Goal: Information Seeking & Learning: Learn about a topic

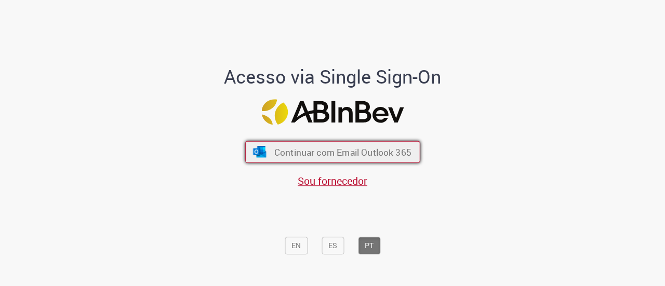
click at [274, 148] on span "Continuar com Email Outlook 365" at bounding box center [342, 152] width 137 height 12
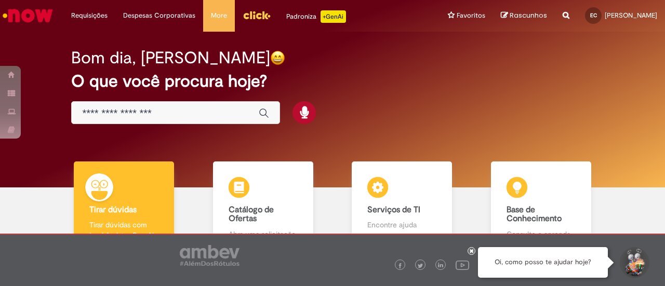
scroll to position [52, 0]
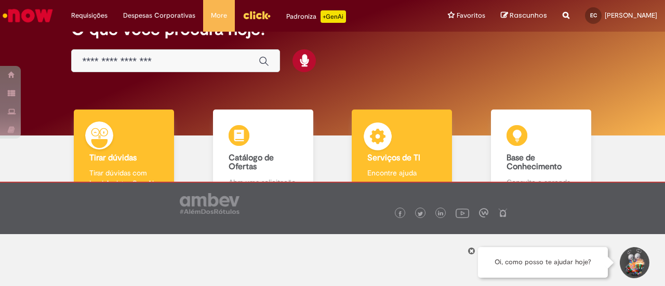
click at [404, 137] on div "Serviços de TI Serviços de TI Encontre ajuda" at bounding box center [402, 155] width 100 height 90
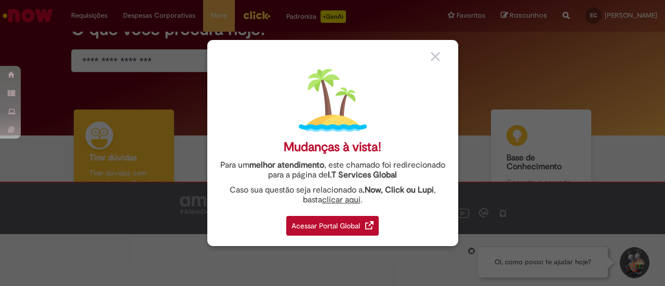
click at [434, 49] on div "Mudanças à vista! Para um melhor atendimento , este chamado foi redirecionado p…" at bounding box center [332, 143] width 251 height 206
click at [434, 56] on img at bounding box center [435, 56] width 9 height 9
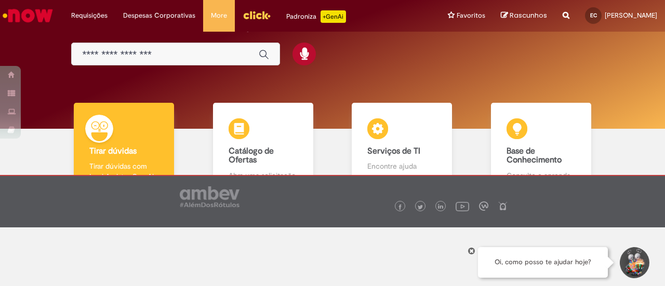
scroll to position [70, 0]
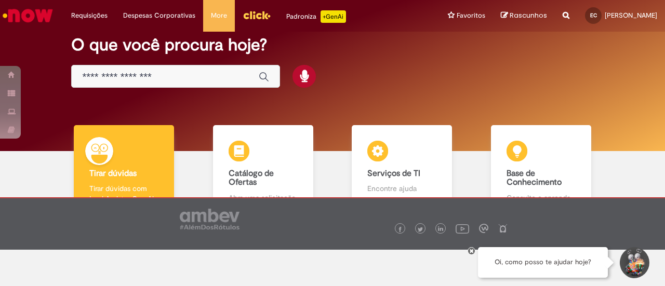
scroll to position [70, 0]
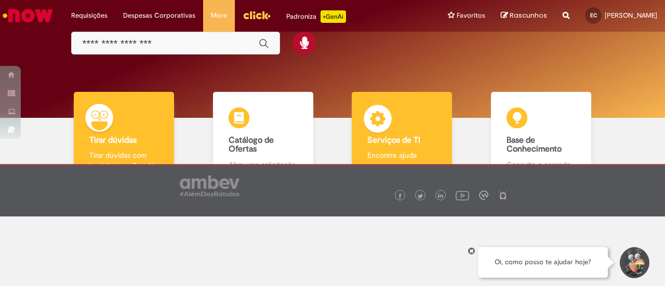
click at [432, 131] on div "Serviços de TI Serviços de TI Encontre ajuda" at bounding box center [402, 137] width 100 height 90
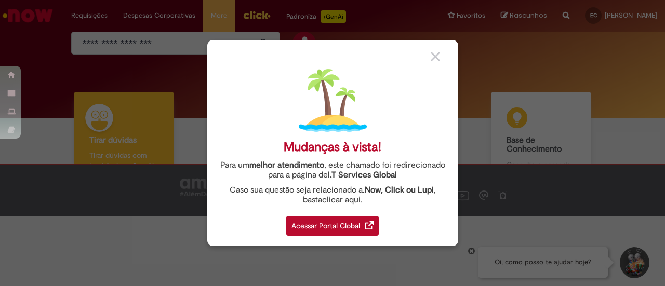
click at [431, 48] on div "Mudanças à vista! Para um melhor atendimento , este chamado foi redirecionado p…" at bounding box center [332, 143] width 251 height 206
click at [434, 55] on img at bounding box center [435, 56] width 9 height 9
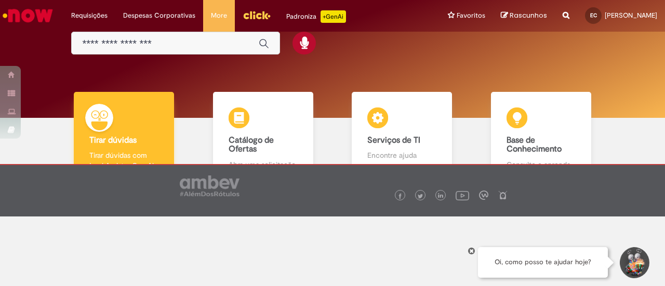
click at [103, 121] on img at bounding box center [99, 118] width 28 height 28
